Goal: Task Accomplishment & Management: Manage account settings

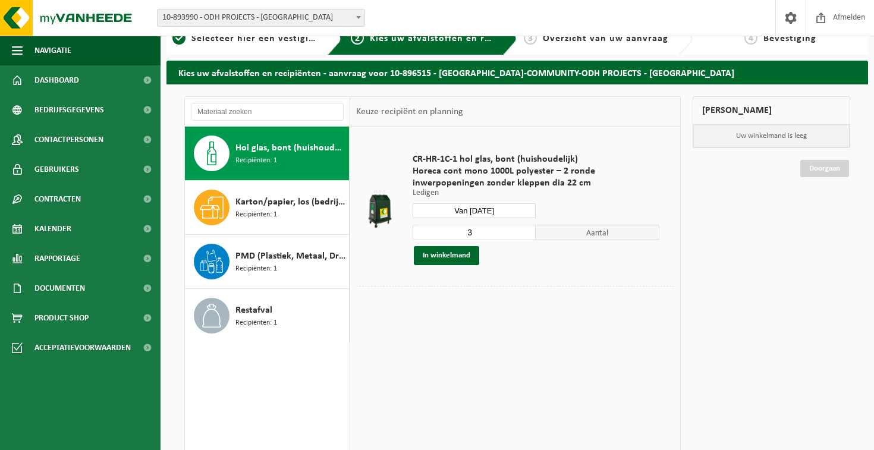
click at [567, 308] on td at bounding box center [515, 298] width 318 height 24
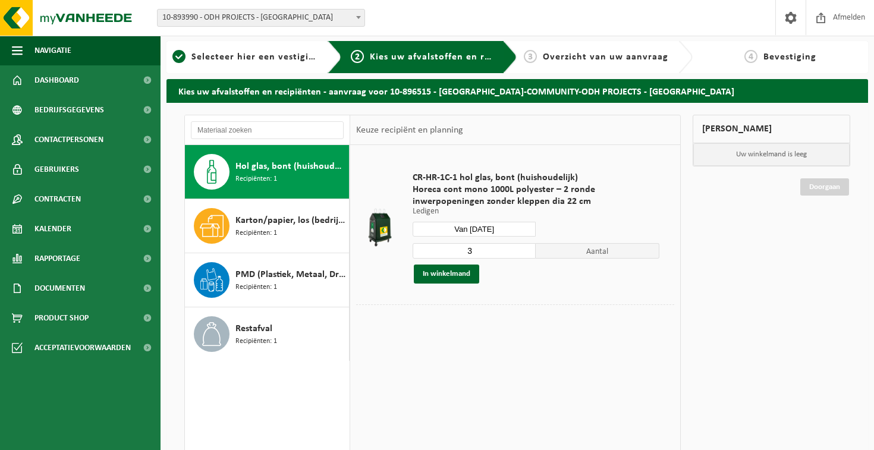
scroll to position [1, 0]
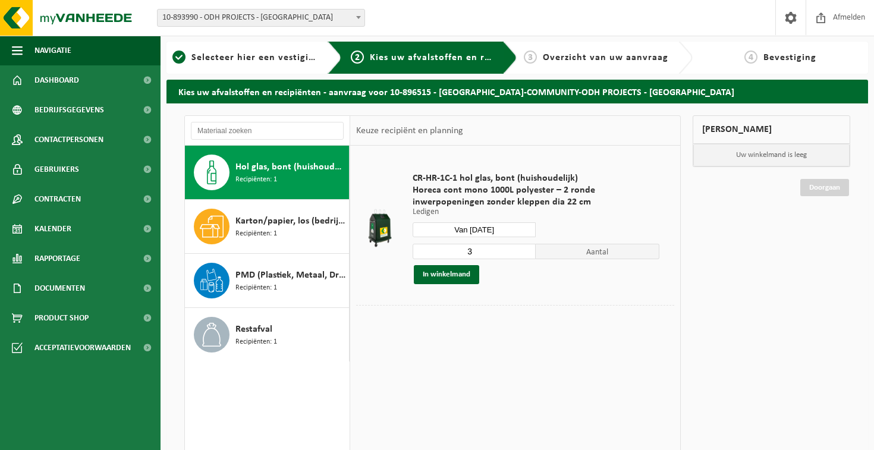
click at [490, 235] on input "Van 2025-08-22" at bounding box center [475, 229] width 124 height 15
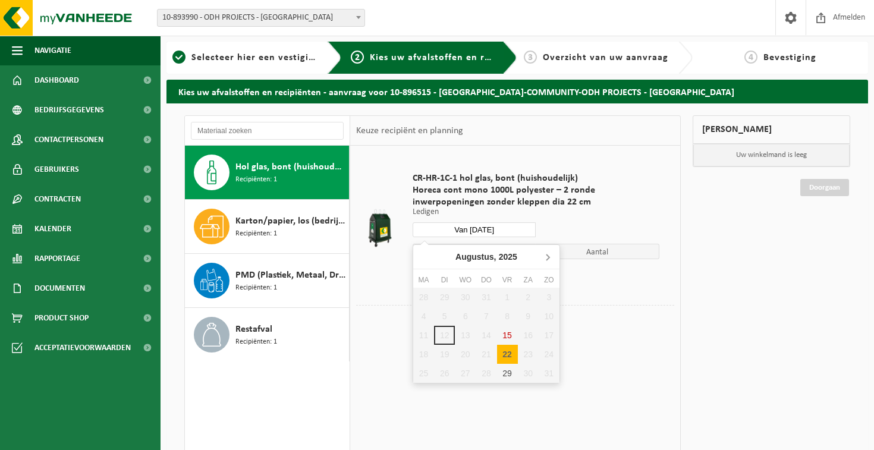
click at [546, 254] on icon at bounding box center [547, 256] width 19 height 19
click at [506, 295] on div "3" at bounding box center [507, 297] width 21 height 19
type input "Van [DATE]"
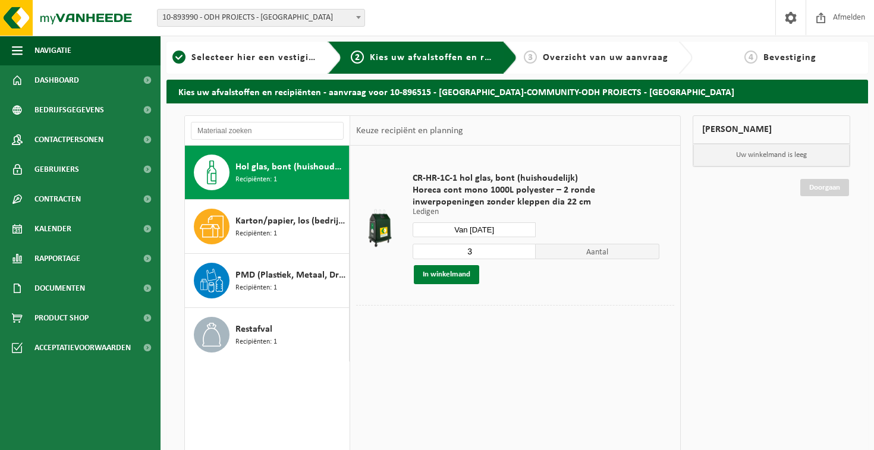
click at [470, 270] on button "In winkelmand" at bounding box center [446, 274] width 65 height 19
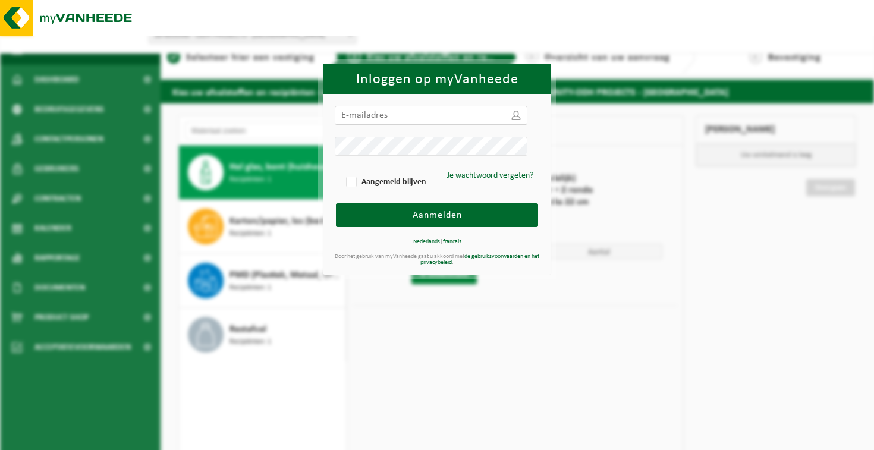
type input "[PERSON_NAME][EMAIL_ADDRESS][DOMAIN_NAME]"
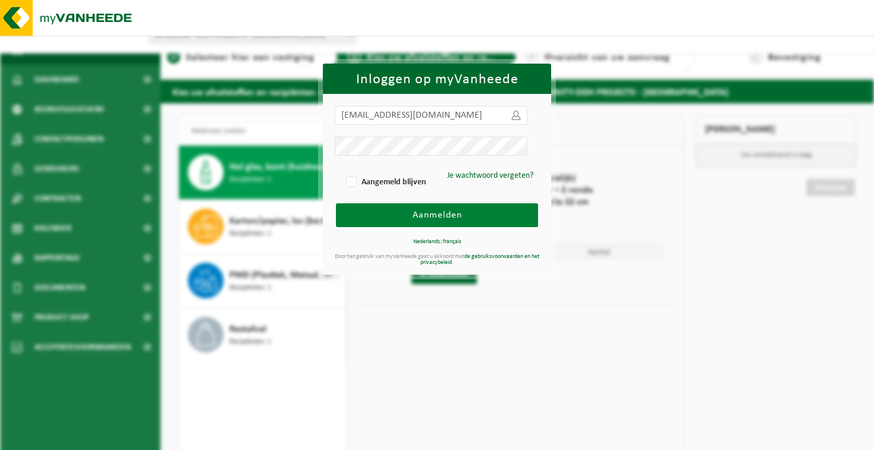
click at [451, 215] on span "Aanmelden" at bounding box center [437, 215] width 49 height 10
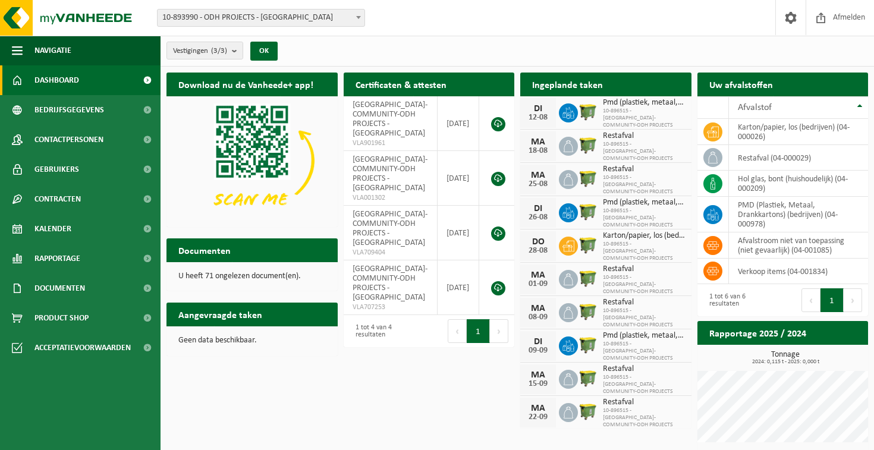
click at [234, 17] on span "10-893990 - ODH PROJECTS - [GEOGRAPHIC_DATA]" at bounding box center [261, 18] width 207 height 17
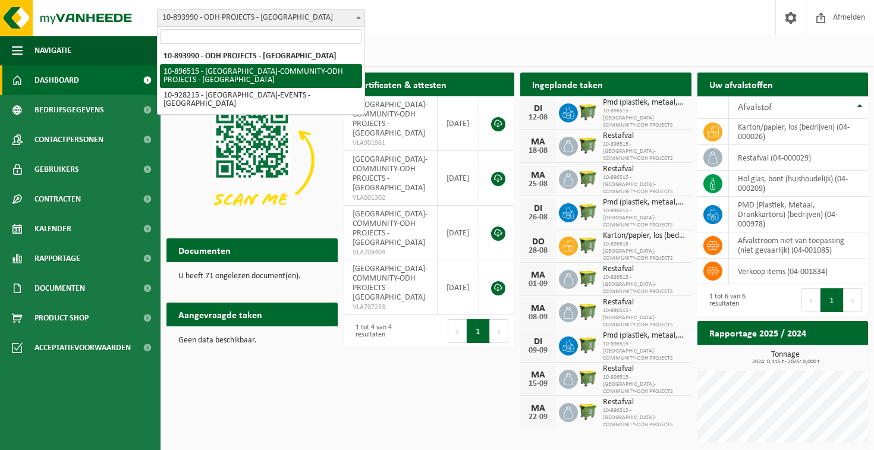
select select "117352"
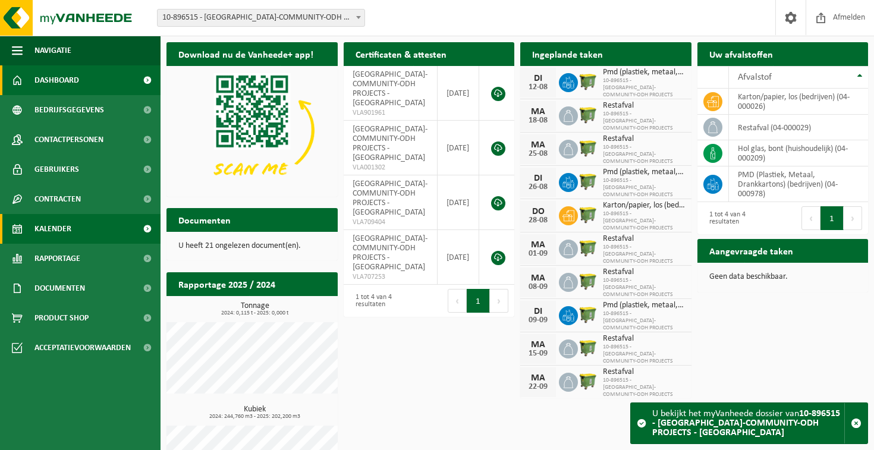
click at [89, 224] on link "Kalender" at bounding box center [80, 229] width 160 height 30
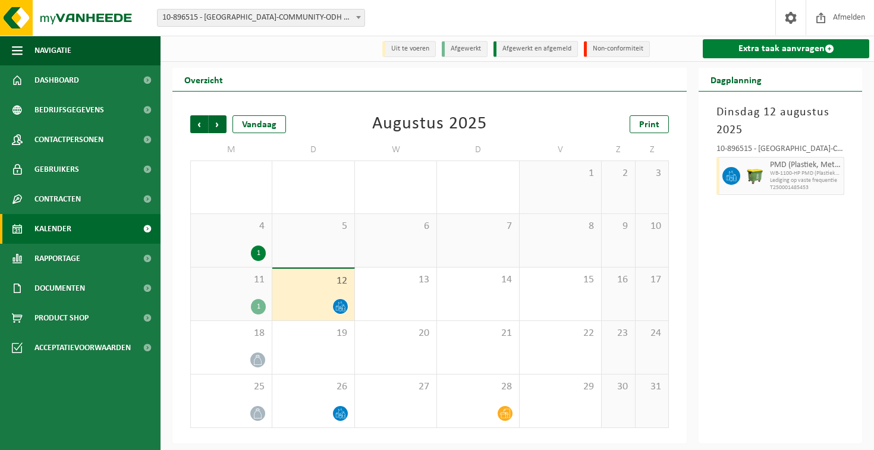
click at [783, 52] on link "Extra taak aanvragen" at bounding box center [786, 48] width 166 height 19
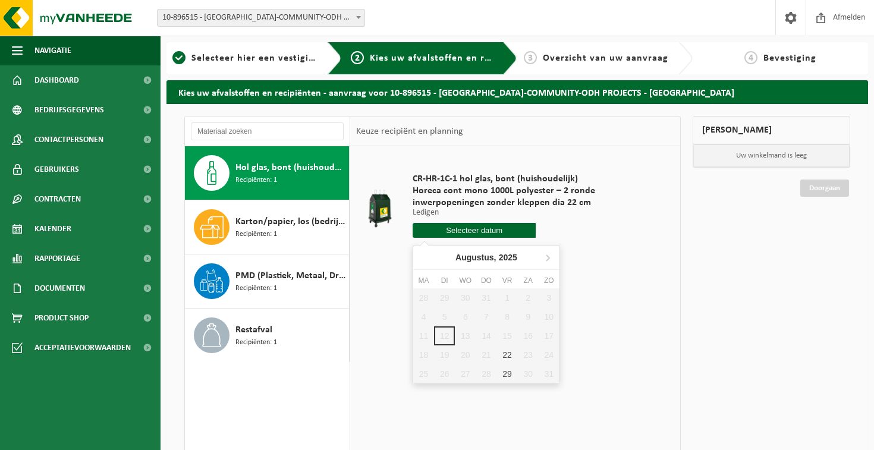
click at [473, 227] on input "text" at bounding box center [475, 230] width 124 height 15
click at [549, 259] on icon at bounding box center [547, 257] width 19 height 19
click at [543, 257] on icon at bounding box center [547, 257] width 19 height 19
click at [512, 296] on div "3" at bounding box center [507, 297] width 21 height 19
type input "Van 2025-10-03"
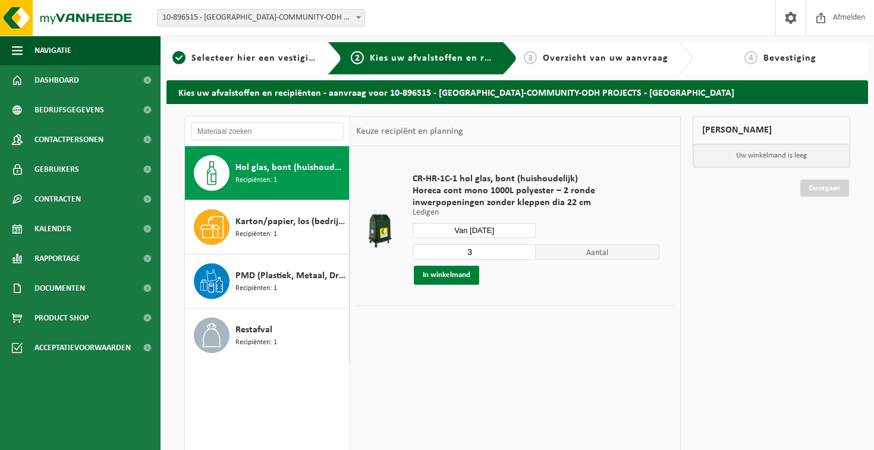
click at [440, 276] on button "In winkelmand" at bounding box center [446, 275] width 65 height 19
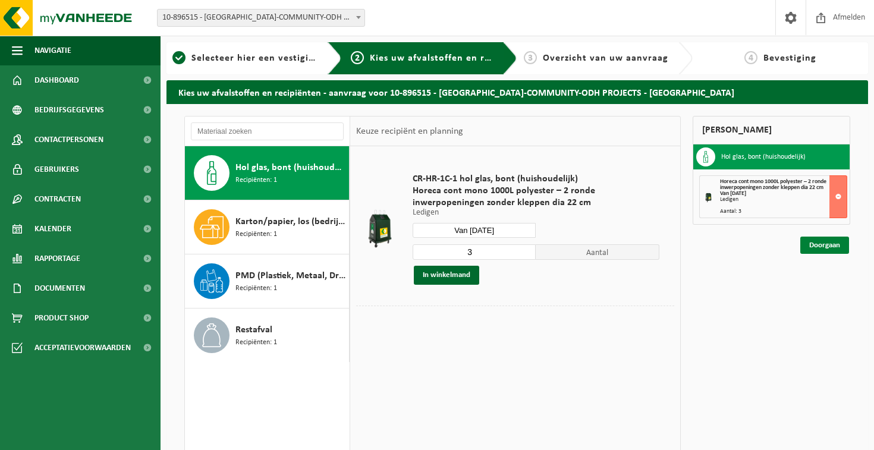
click at [821, 246] on link "Doorgaan" at bounding box center [824, 245] width 49 height 17
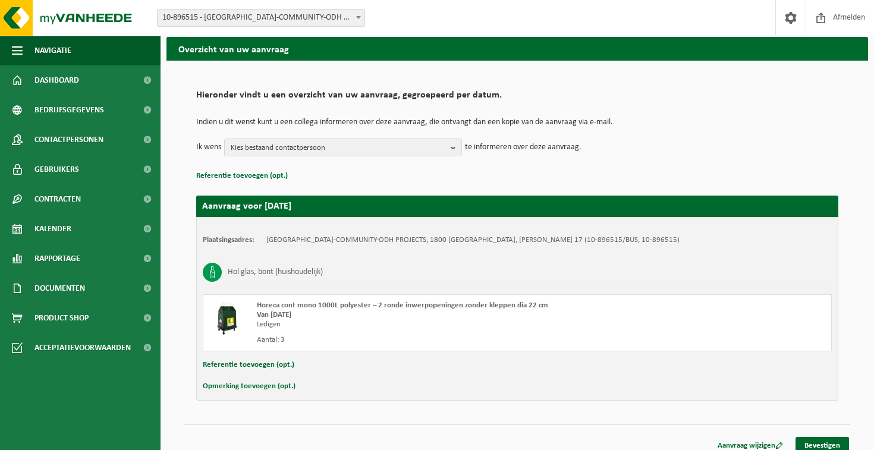
scroll to position [54, 0]
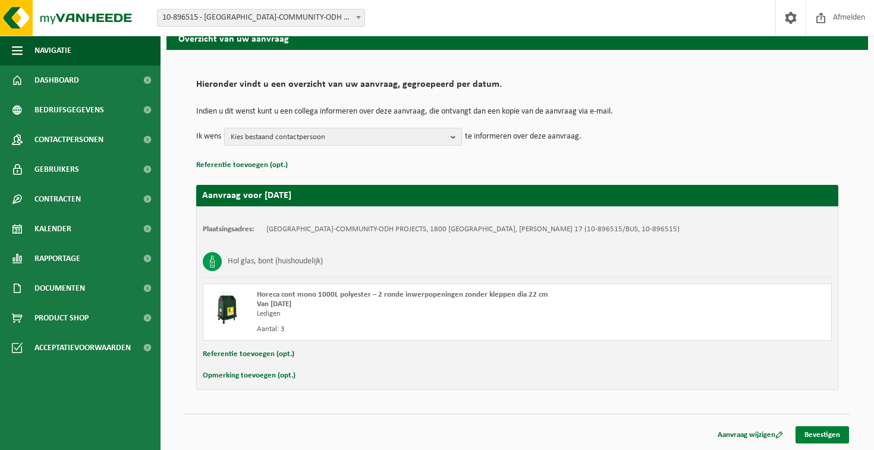
click at [824, 435] on link "Bevestigen" at bounding box center [821, 434] width 53 height 17
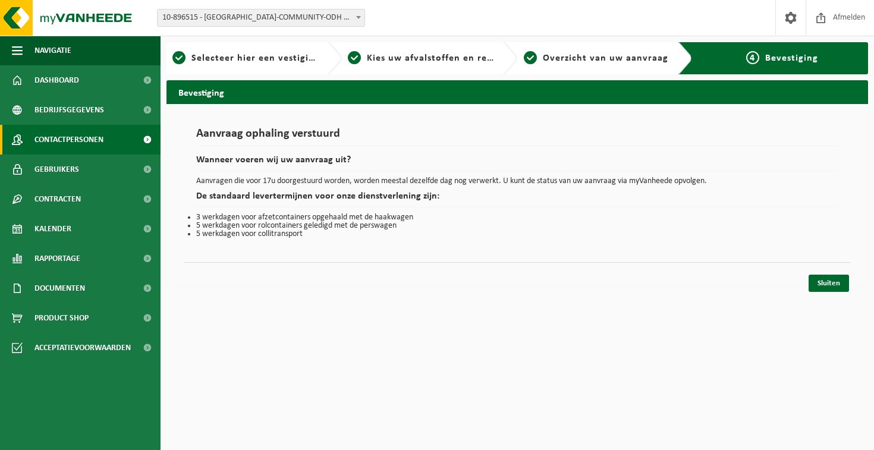
click at [70, 144] on span "Contactpersonen" at bounding box center [68, 140] width 69 height 30
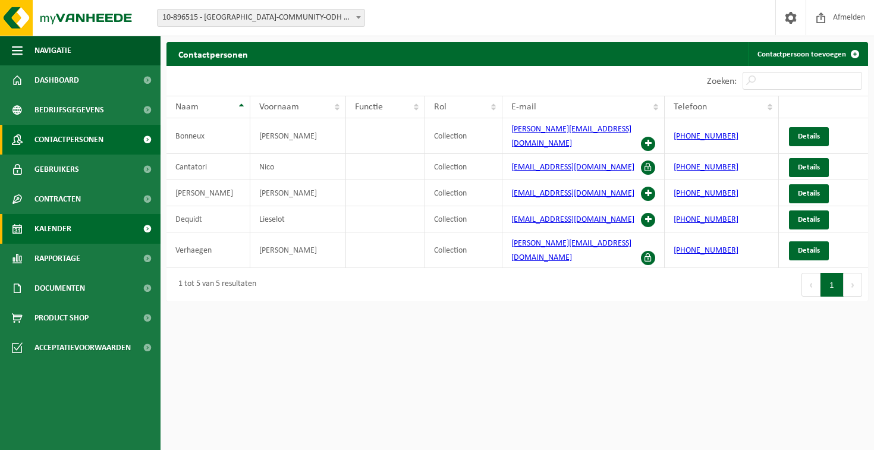
click at [97, 222] on link "Kalender" at bounding box center [80, 229] width 160 height 30
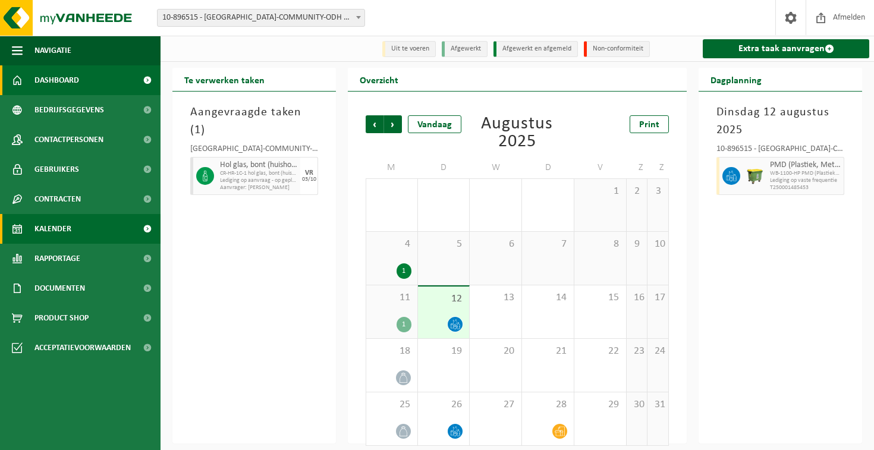
click at [86, 72] on link "Dashboard" at bounding box center [80, 80] width 160 height 30
